Goal: Task Accomplishment & Management: Use online tool/utility

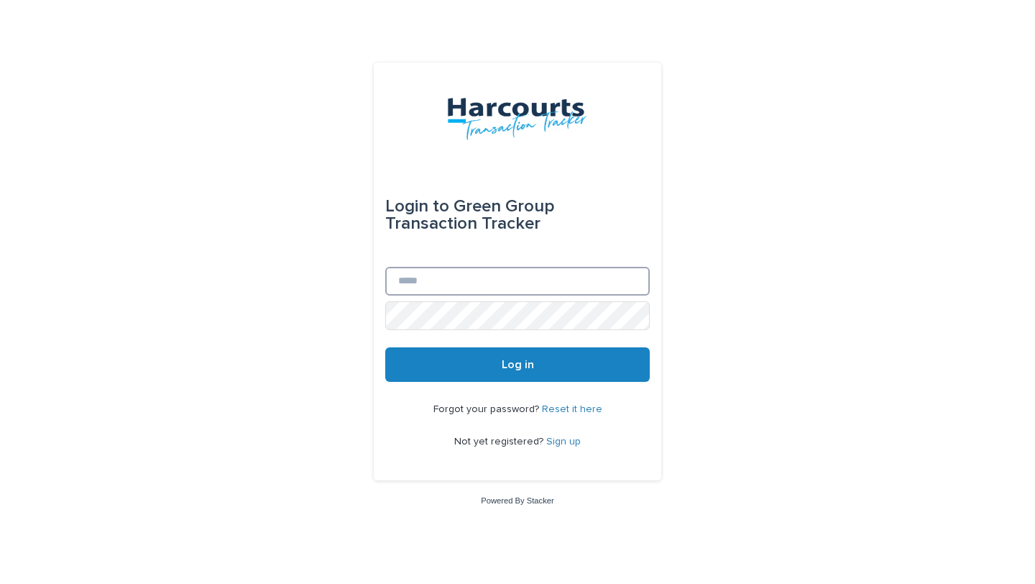
type input "**********"
click at [470, 372] on button "Log in" at bounding box center [517, 364] width 265 height 35
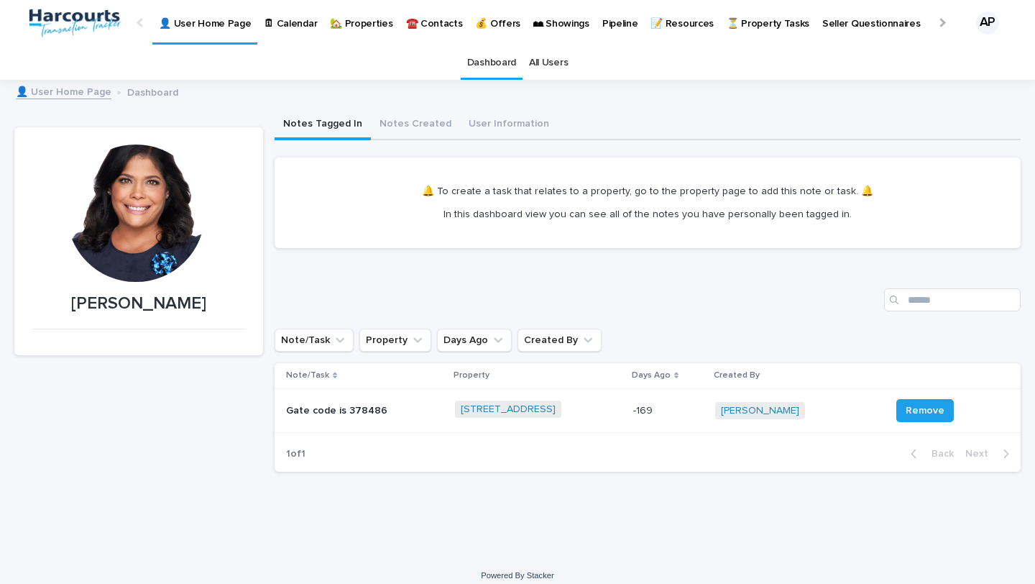
click at [354, 22] on p "🏡 Properties" at bounding box center [361, 15] width 63 height 30
